Goal: Find specific page/section: Find specific page/section

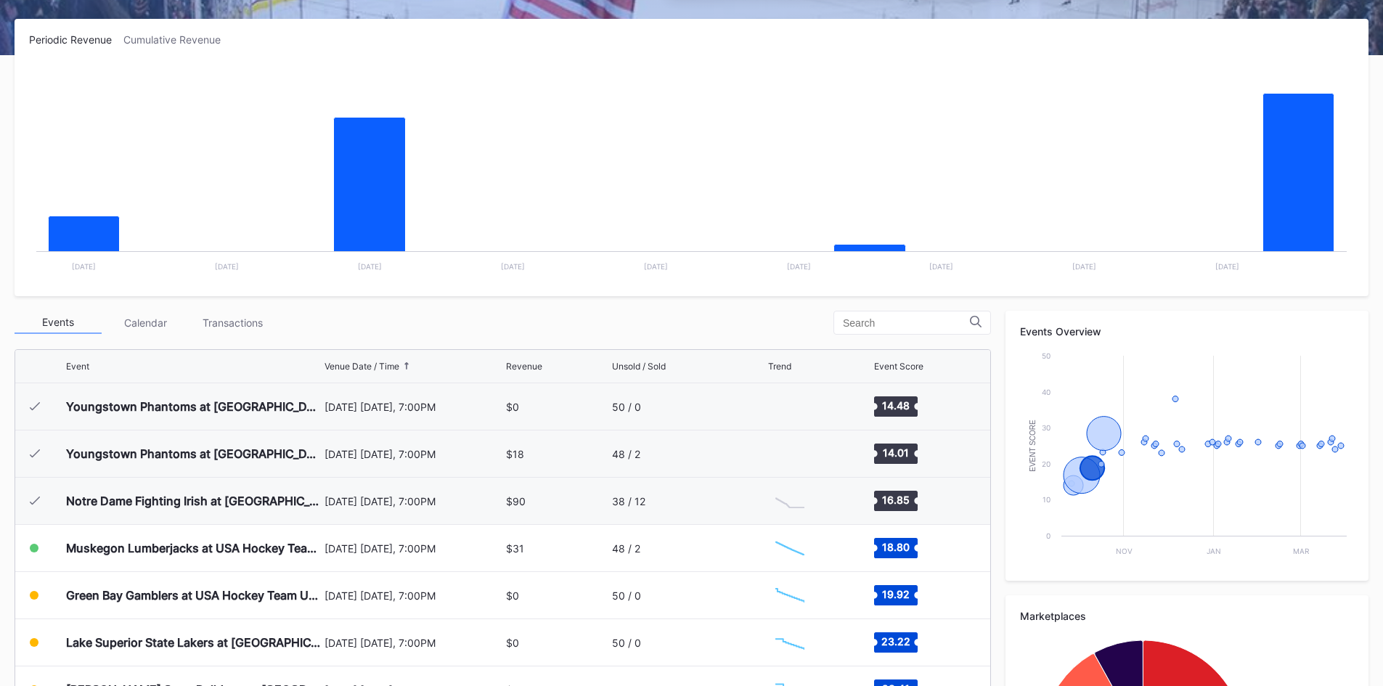
scroll to position [142, 0]
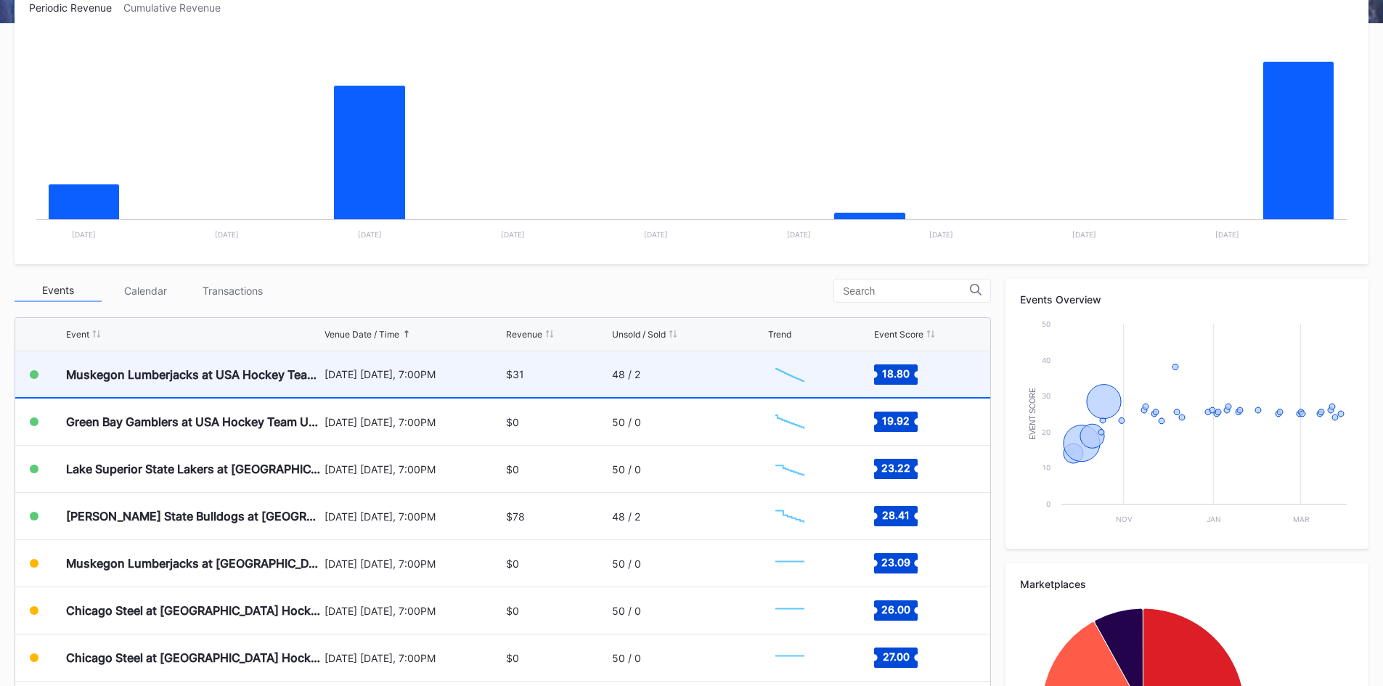
scroll to position [290, 0]
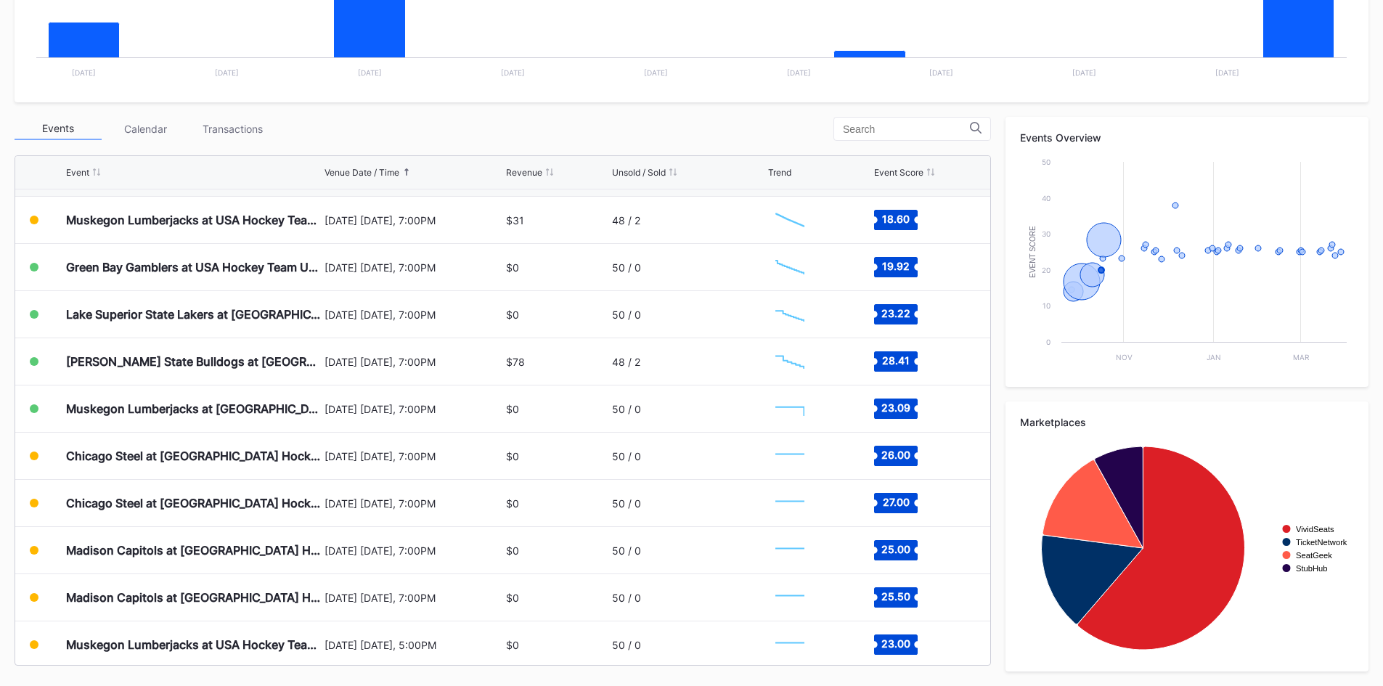
scroll to position [131, 0]
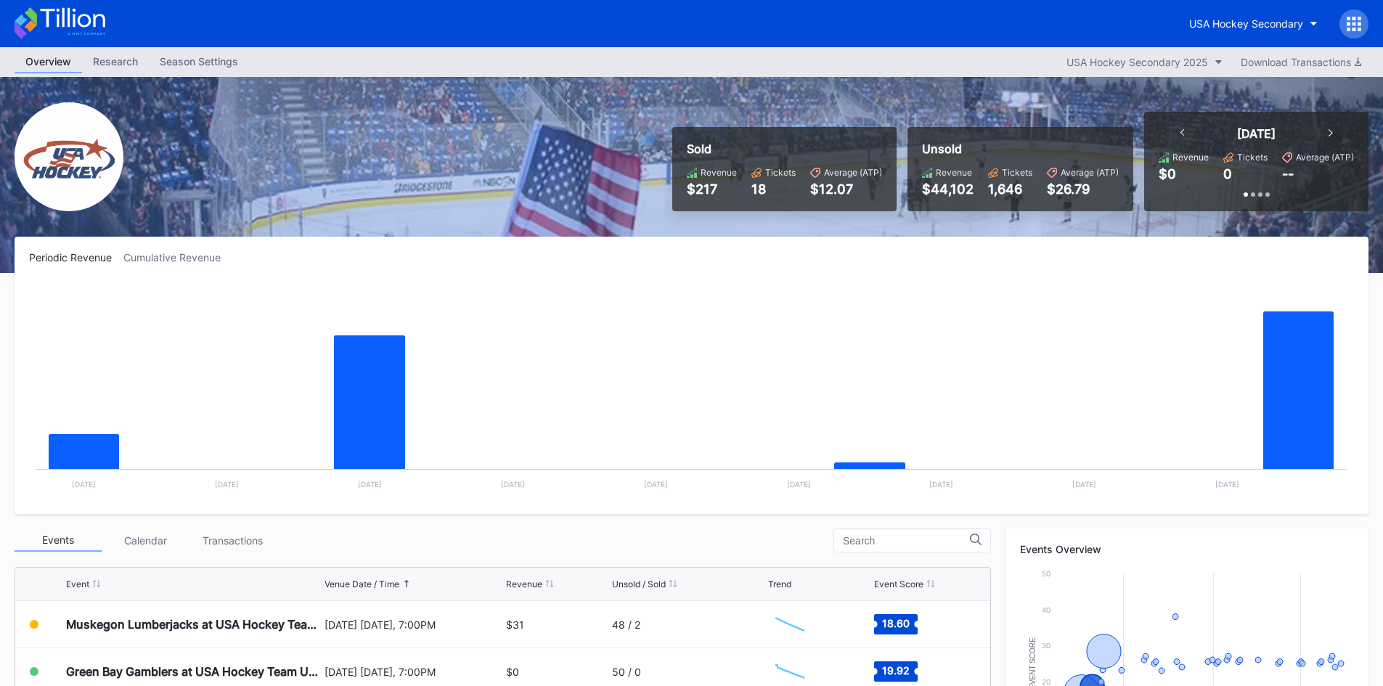
click at [1331, 132] on div "[DATE]" at bounding box center [1257, 133] width 182 height 15
click at [1330, 132] on icon at bounding box center [1331, 132] width 4 height 7
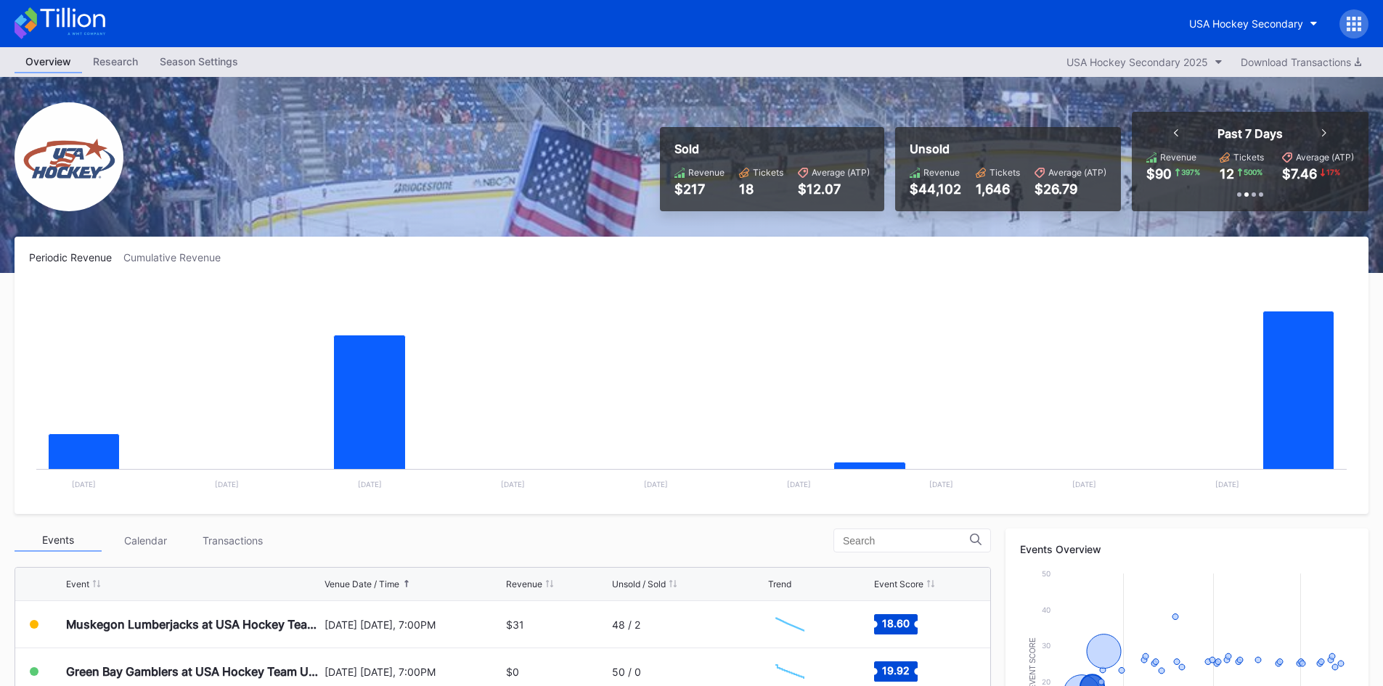
click at [1175, 130] on icon at bounding box center [1176, 132] width 4 height 7
